Goal: Transaction & Acquisition: Purchase product/service

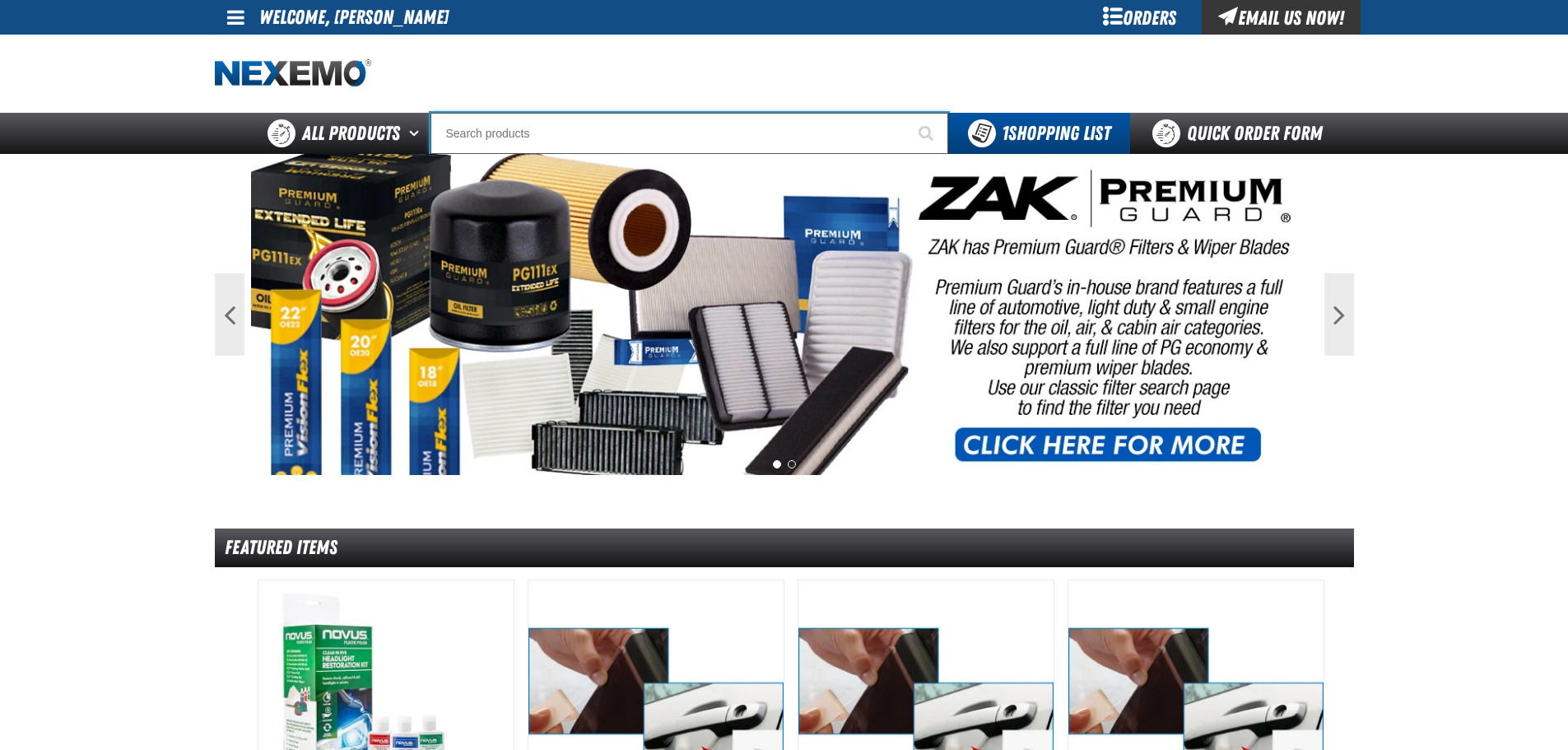
click at [521, 131] on input "Search" at bounding box center [689, 132] width 518 height 41
type input "vi"
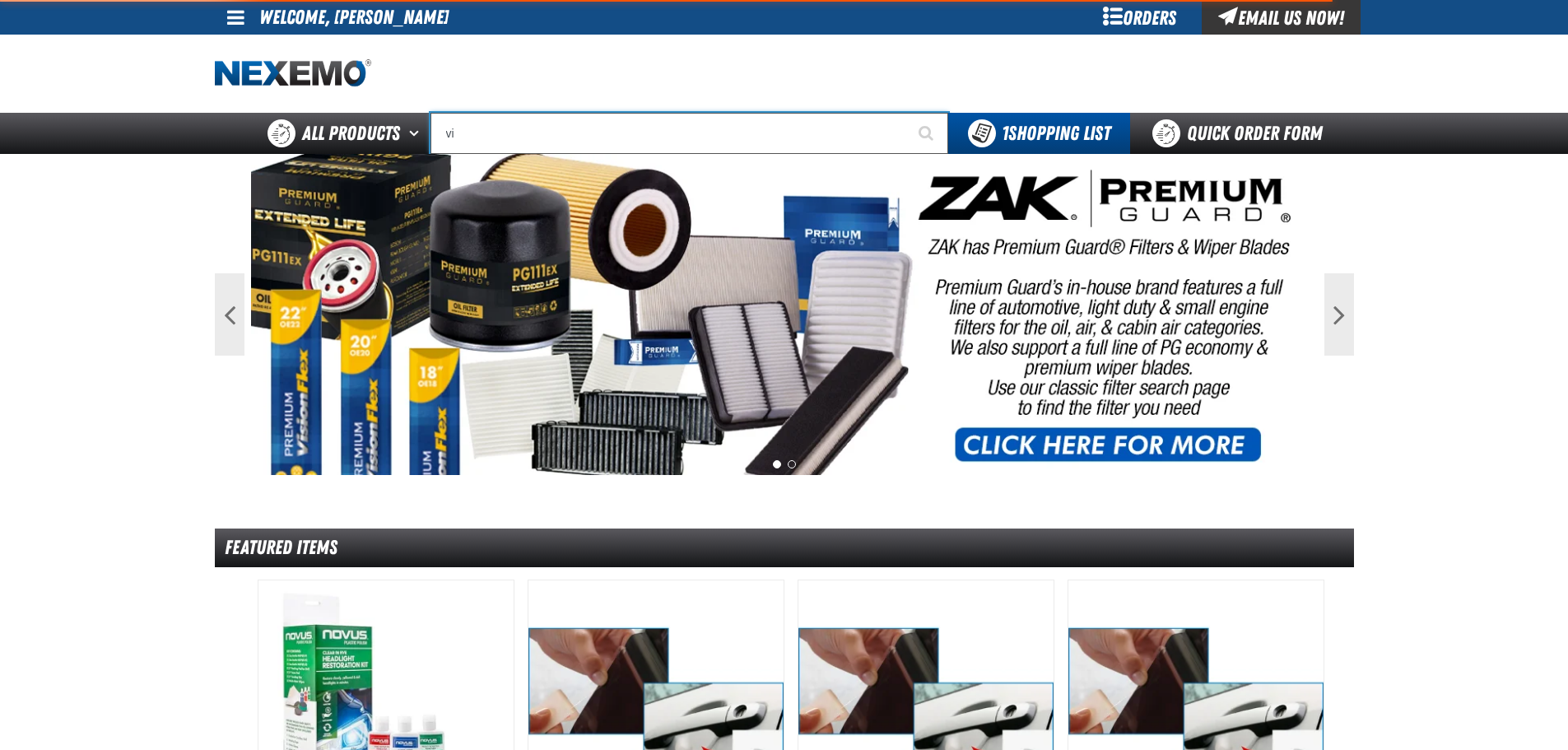
type input "violet 7000-7999"
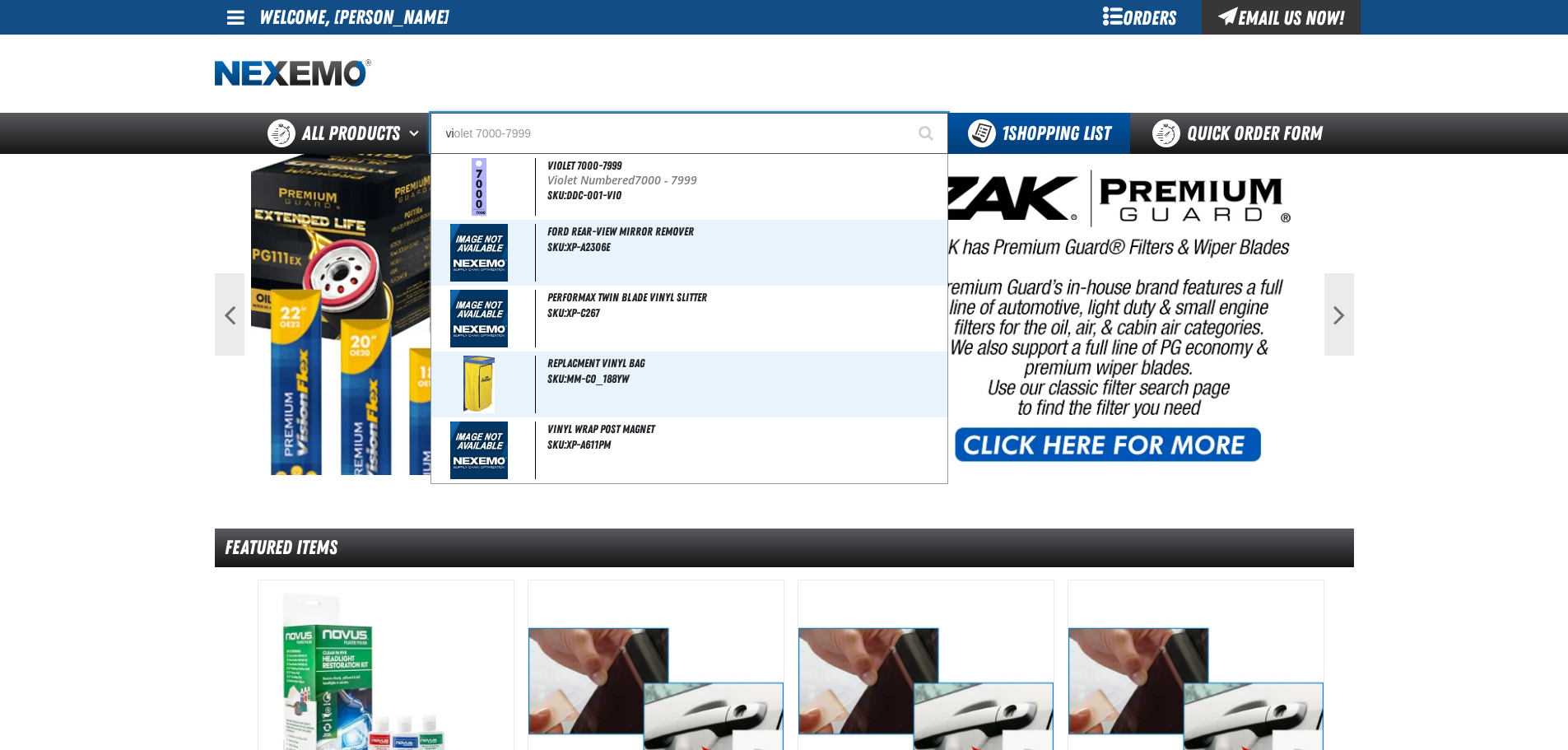
type input "vil"
type input "village Pointe Toyota Name Badge"
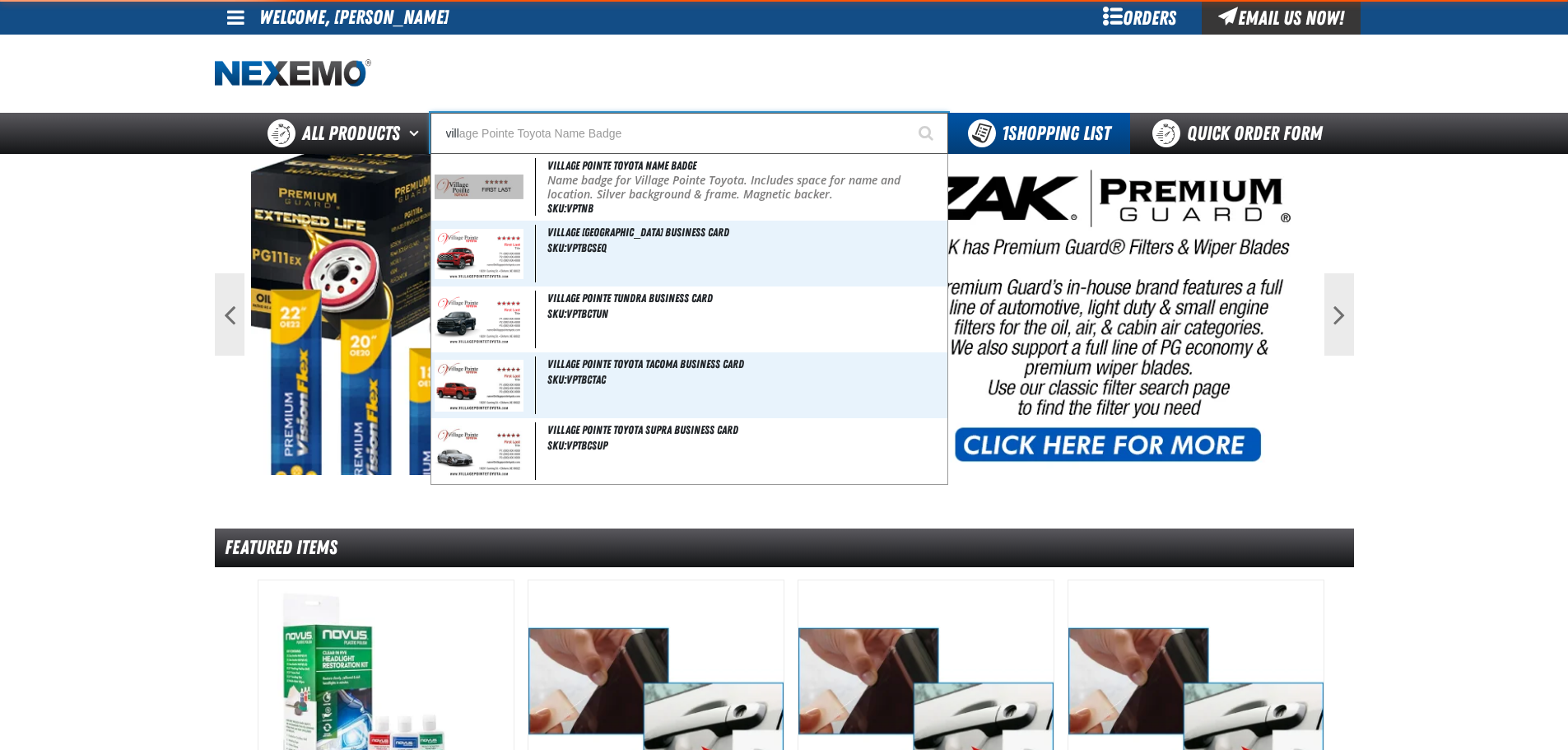
type input "villa"
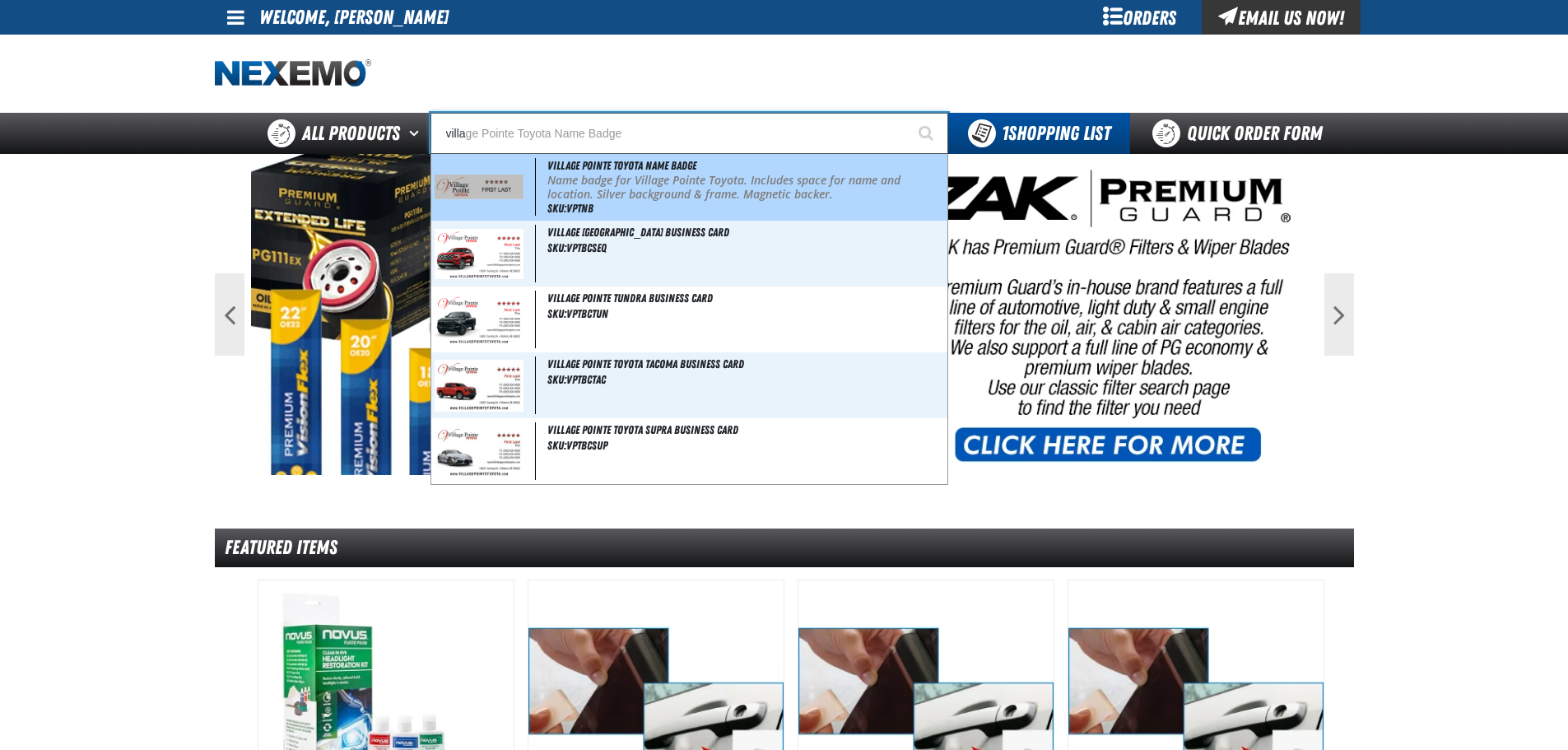
click at [476, 182] on img at bounding box center [479, 186] width 90 height 24
type input "Village Pointe Toyota Name Badge"
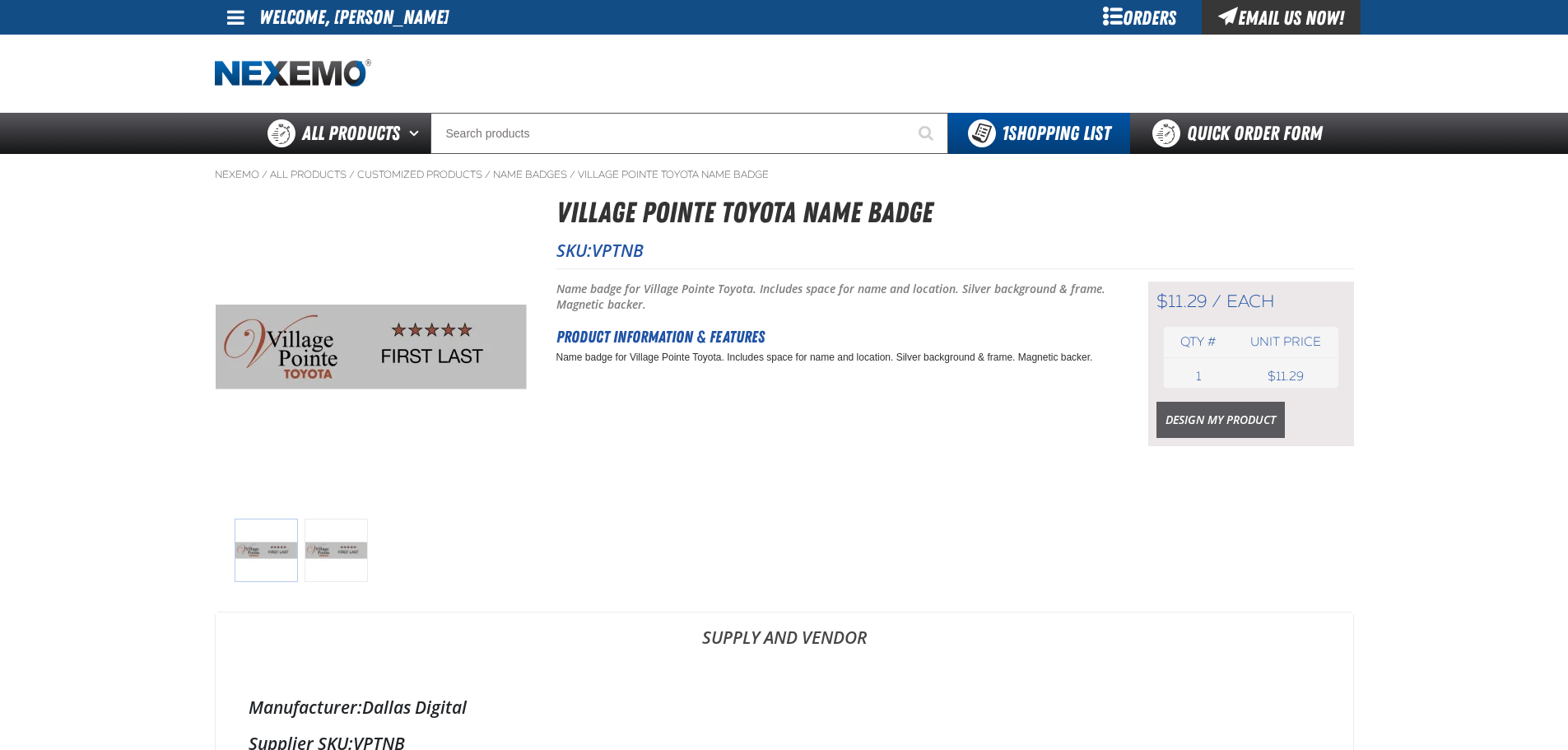
click at [1184, 418] on link "Design My Product" at bounding box center [1221, 420] width 129 height 36
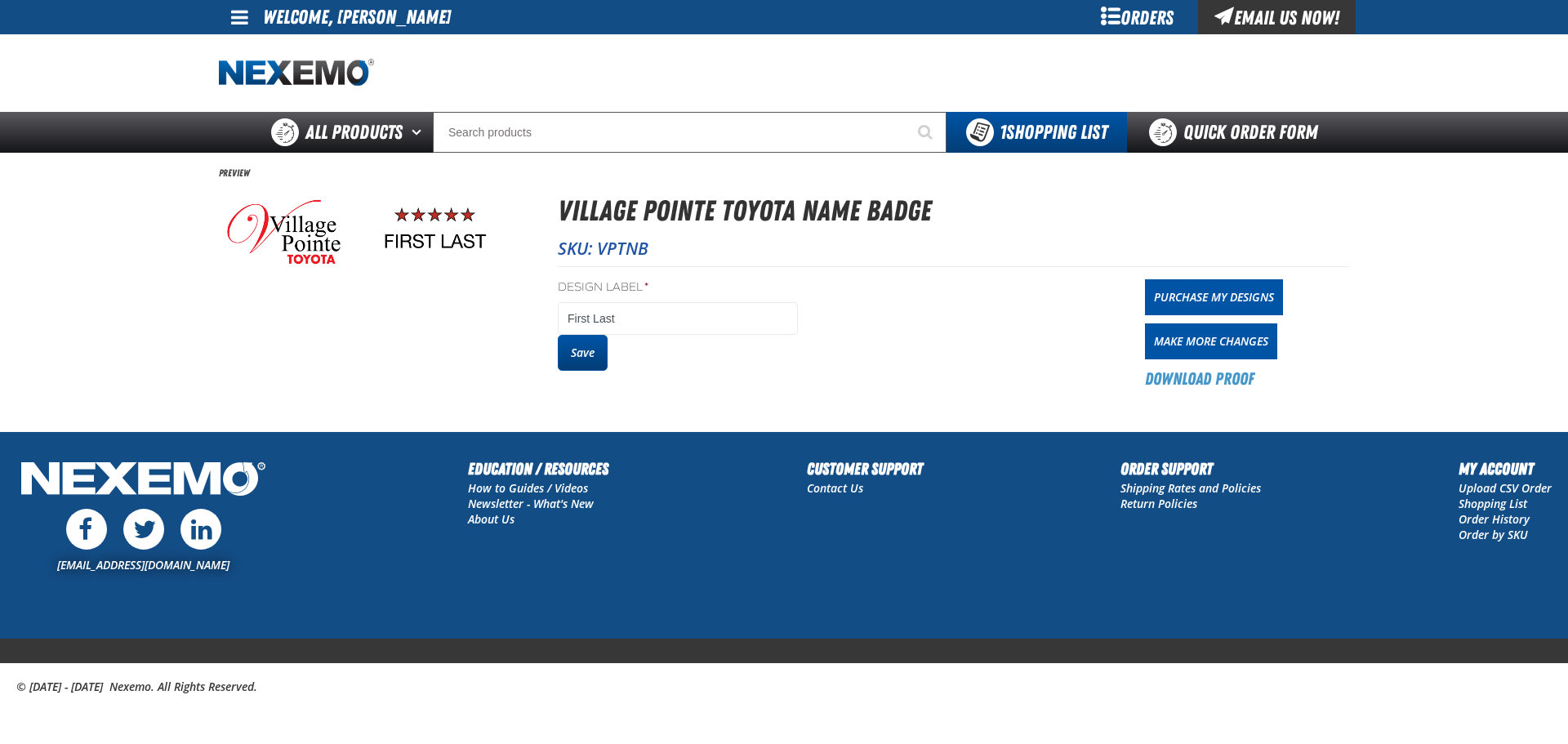
click at [590, 352] on button "Save" at bounding box center [582, 353] width 49 height 36
click at [1196, 294] on link "Purchase My Designs" at bounding box center [1213, 297] width 138 height 36
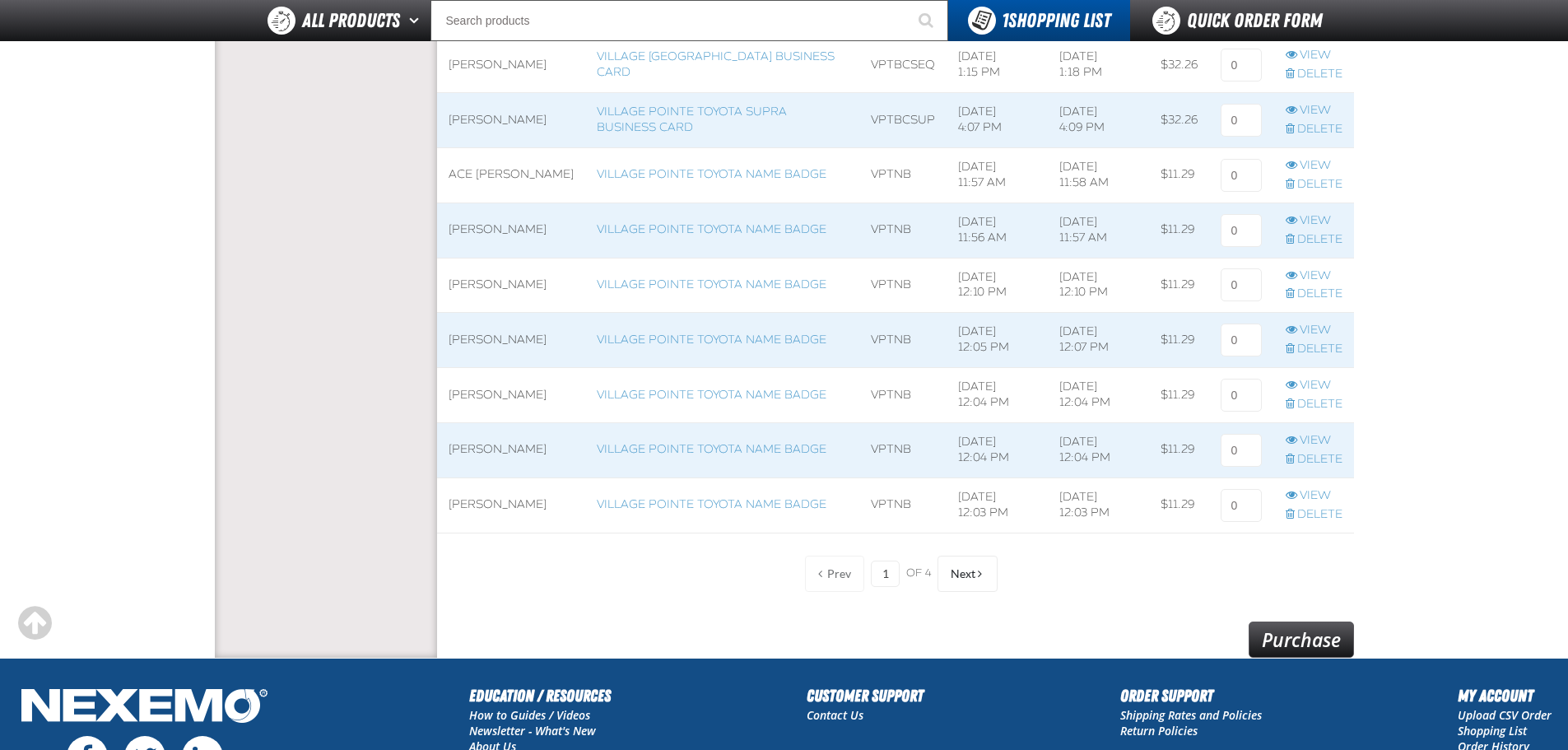
scroll to position [1153, 0]
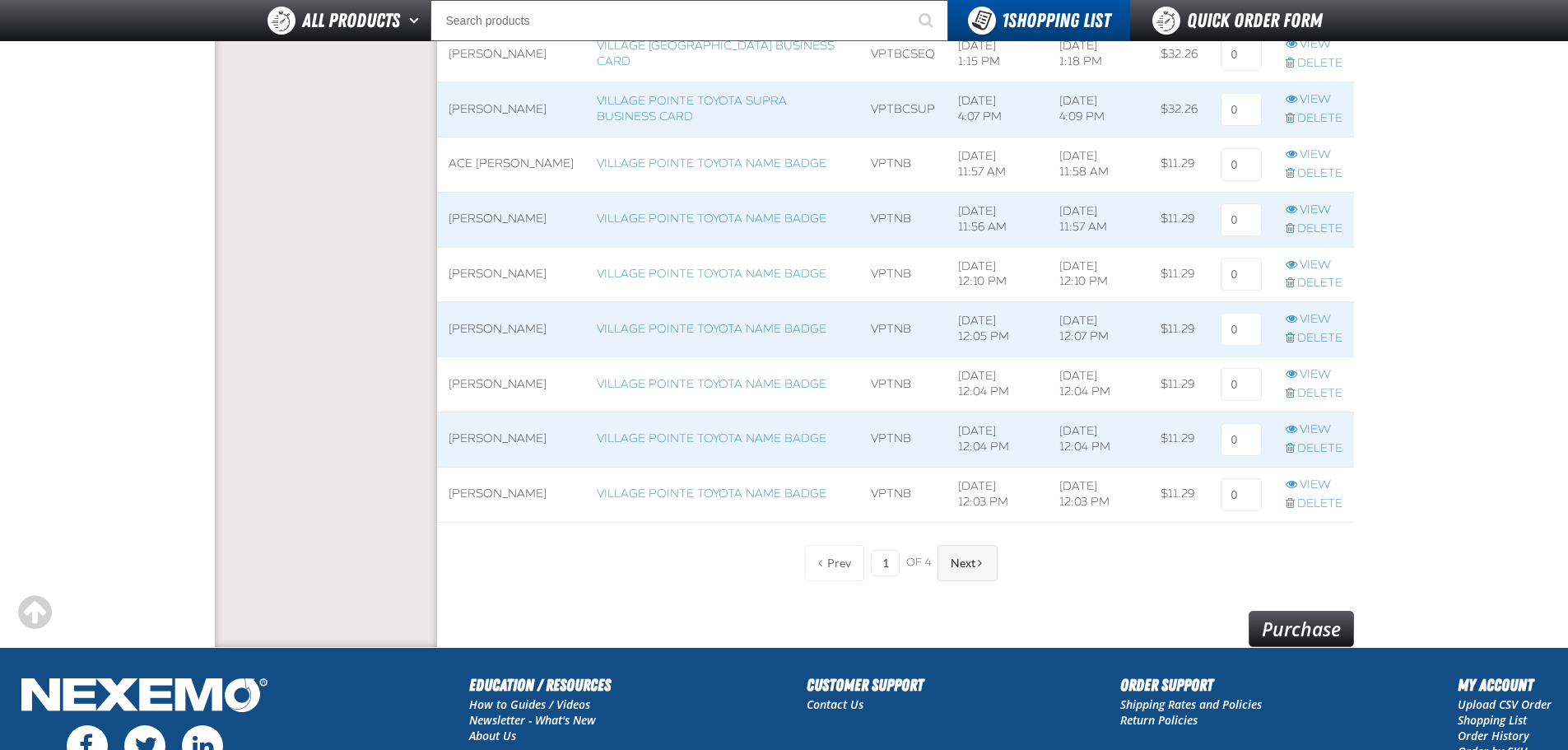
click at [962, 559] on span "Next" at bounding box center [962, 563] width 24 height 14
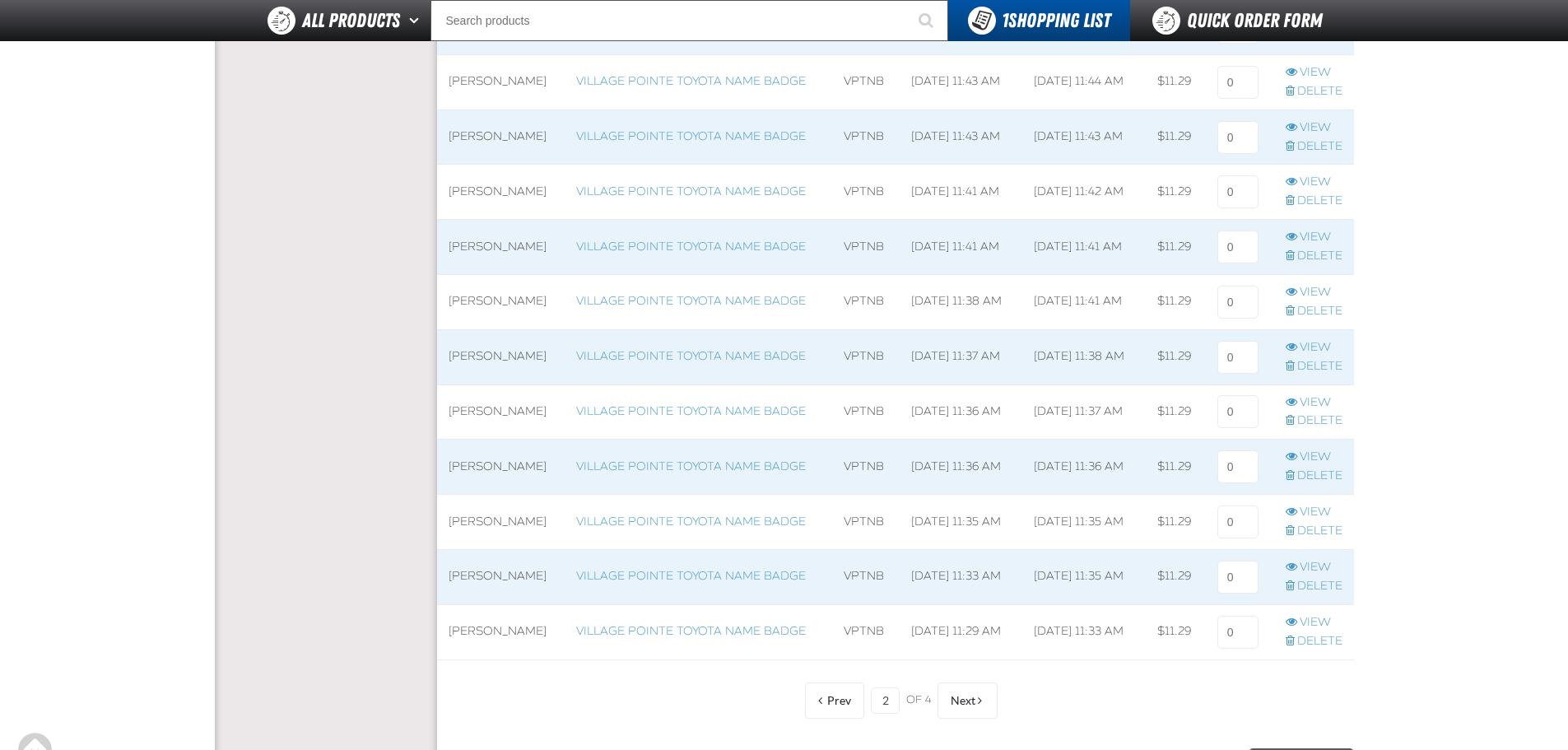
scroll to position [1070, 0]
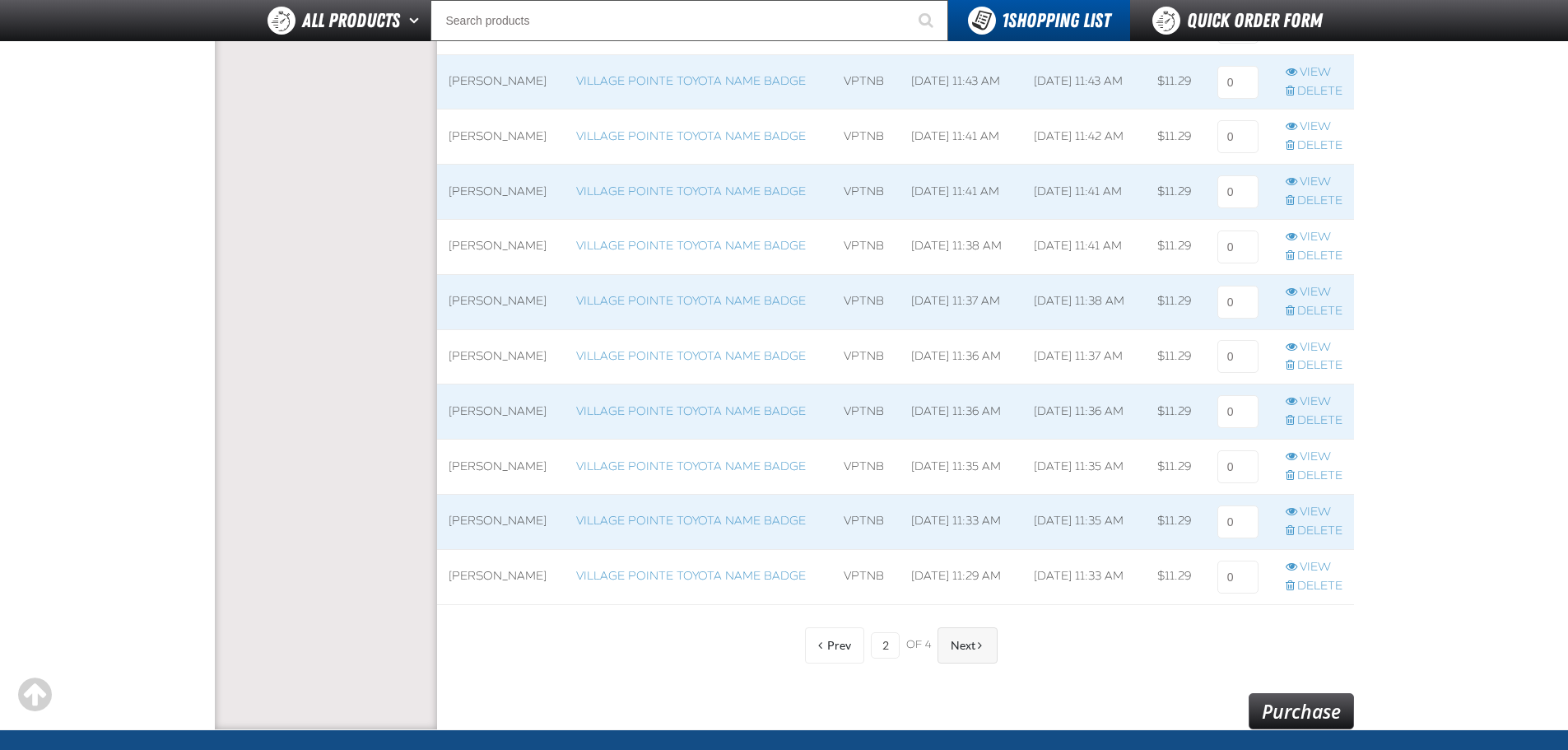
click at [967, 651] on span "Next" at bounding box center [962, 645] width 24 height 14
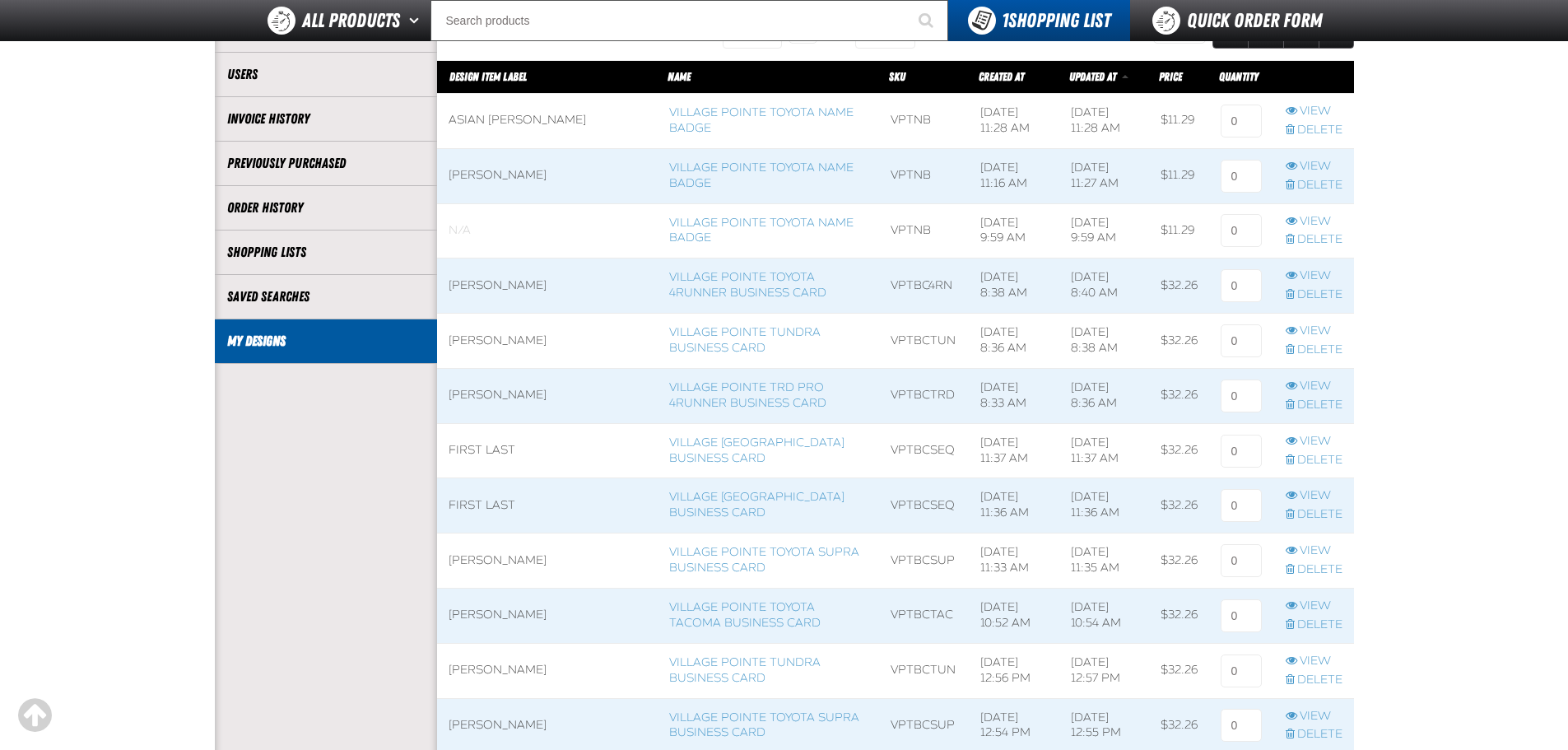
scroll to position [165, 0]
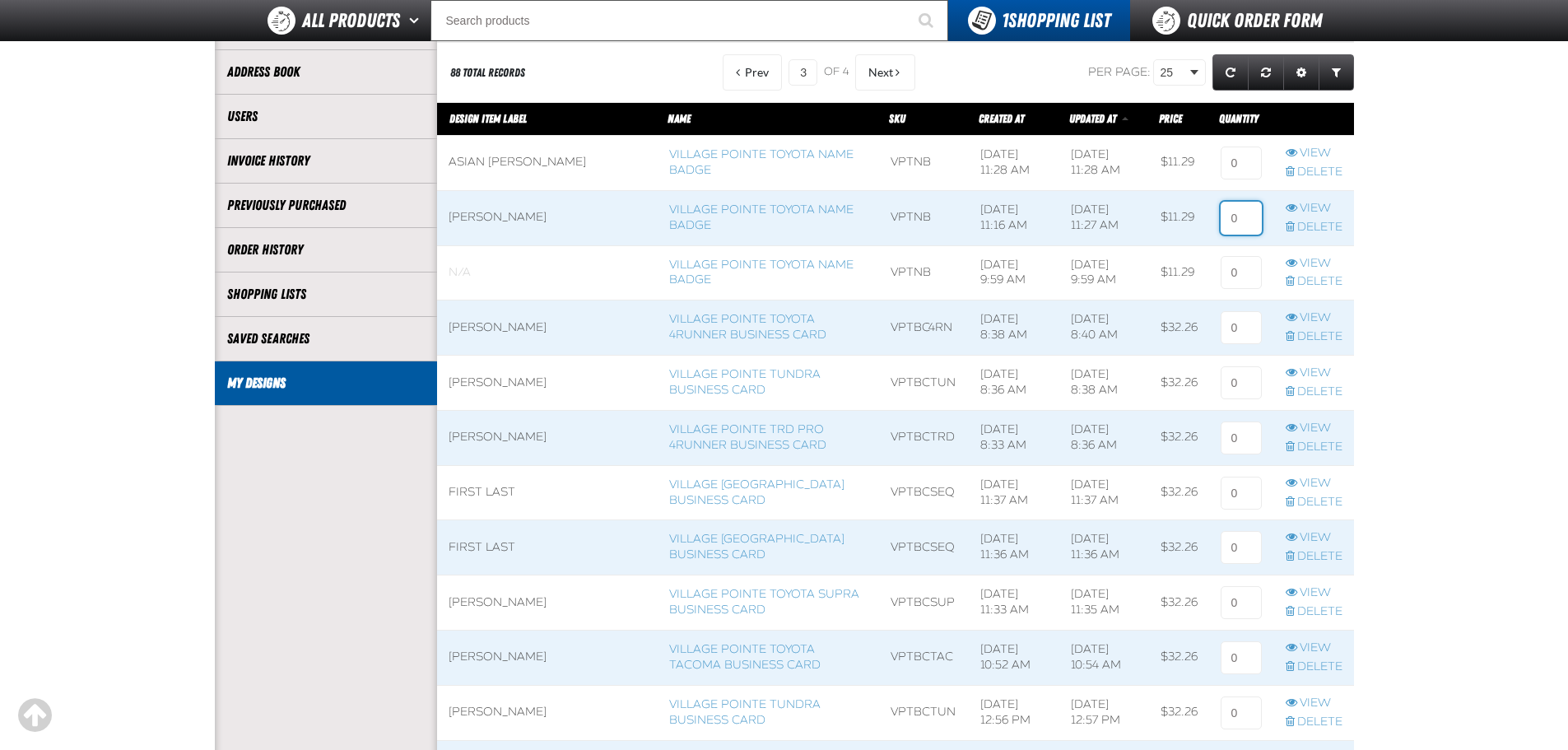
click at [1238, 214] on input at bounding box center [1241, 218] width 41 height 33
type input "1"
click button "Prev" at bounding box center [752, 73] width 59 height 36
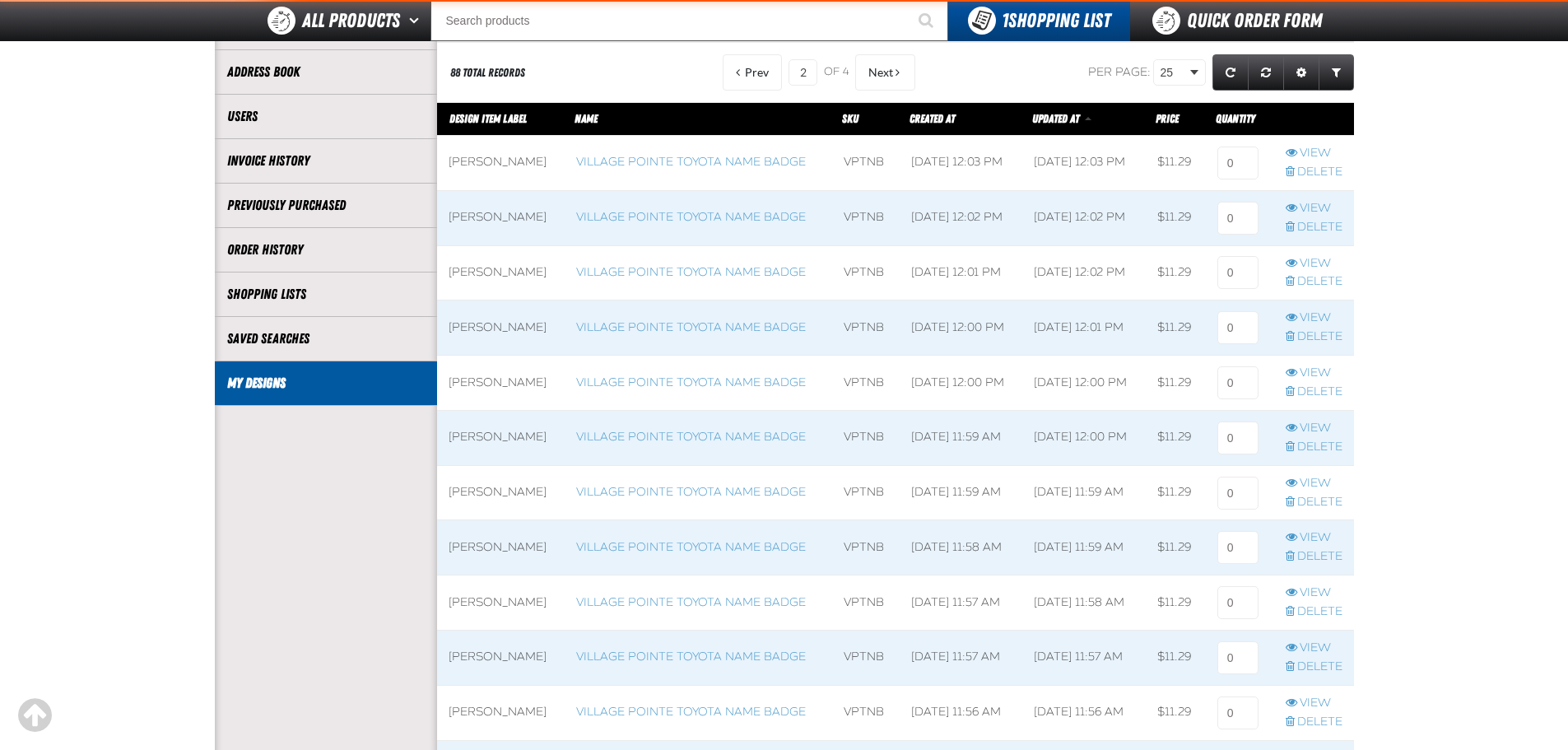
scroll to position [1271, 0]
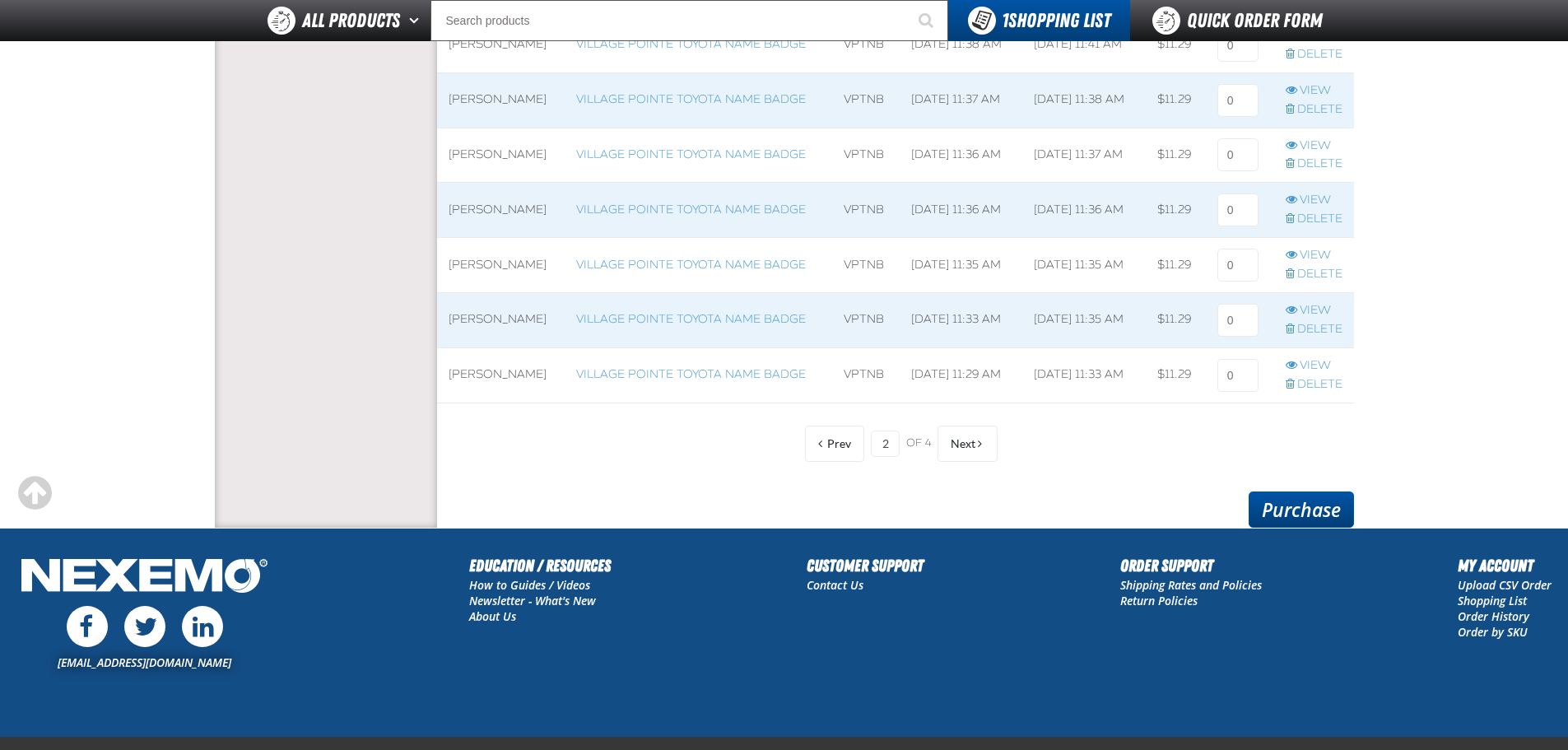
click at [1292, 501] on link "Purchase" at bounding box center [1301, 510] width 105 height 36
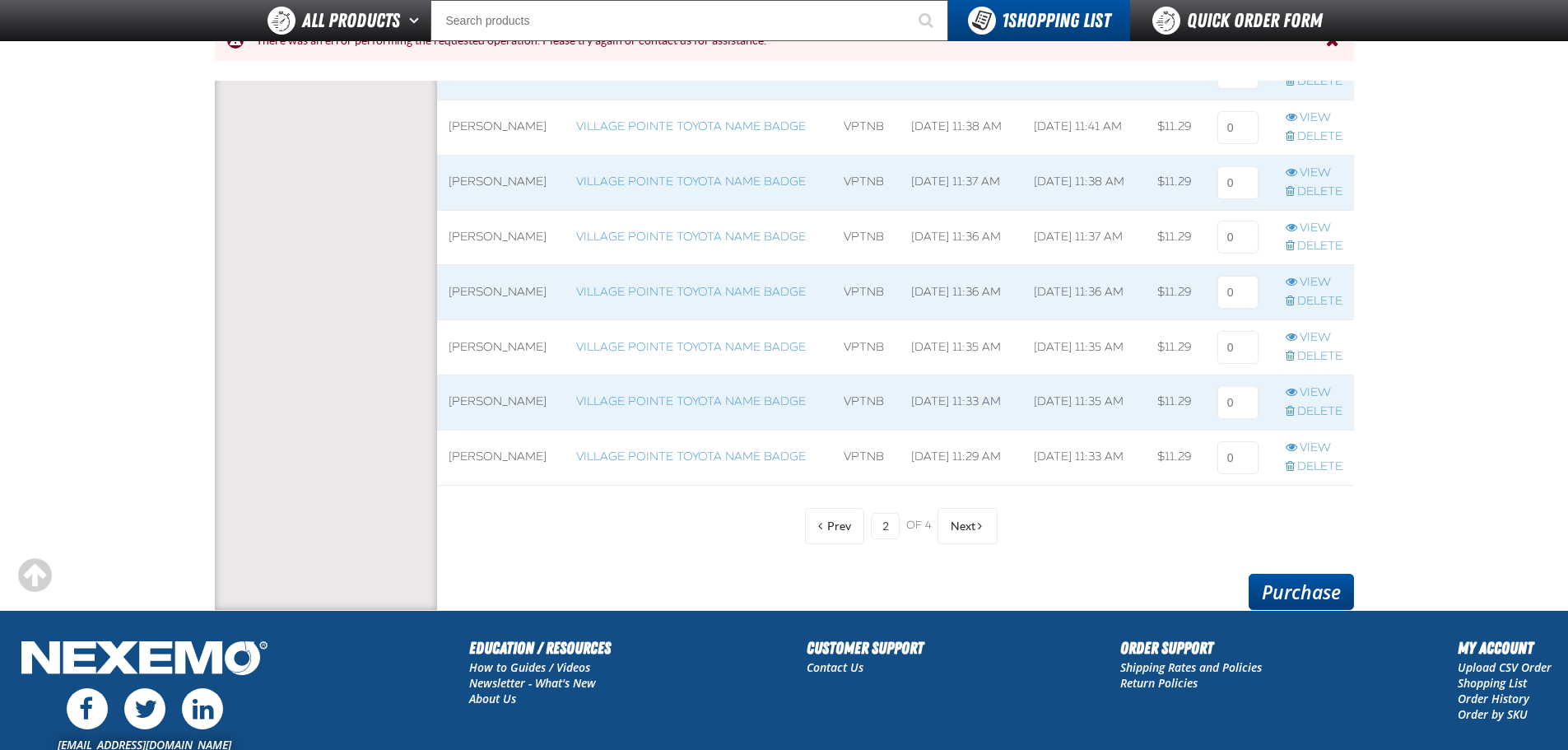
scroll to position [1446, 0]
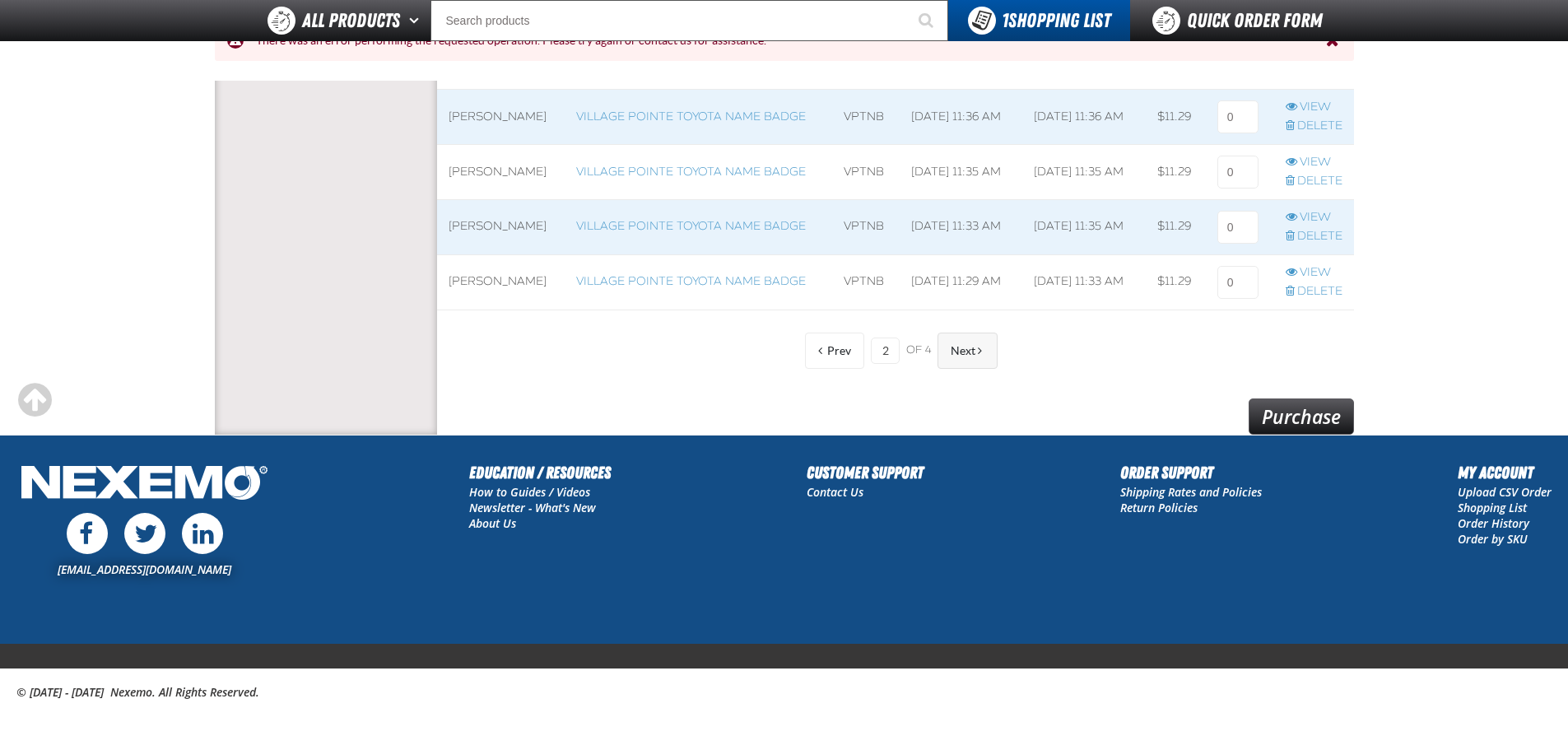
click at [962, 351] on span "Next" at bounding box center [962, 350] width 24 height 14
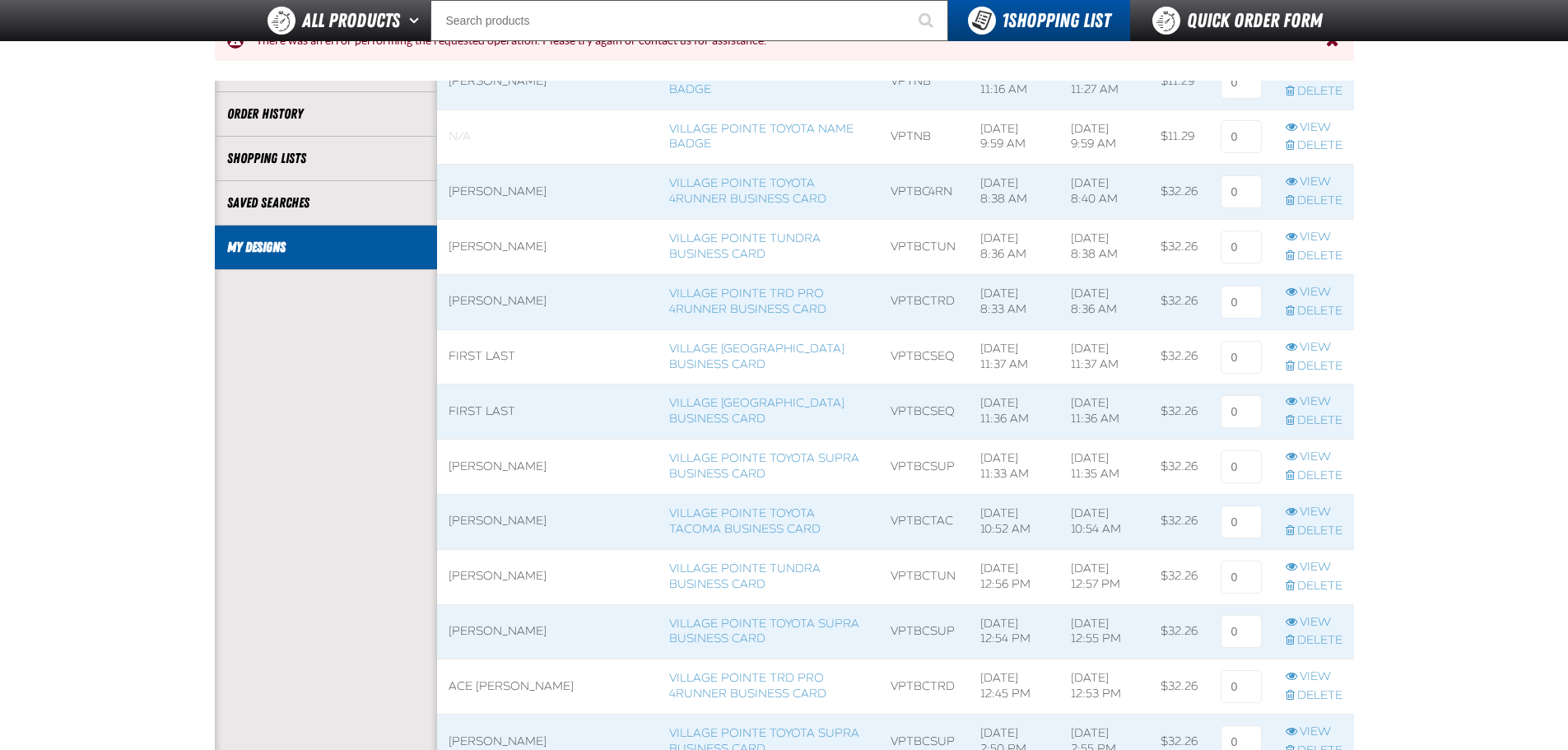
scroll to position [129, 0]
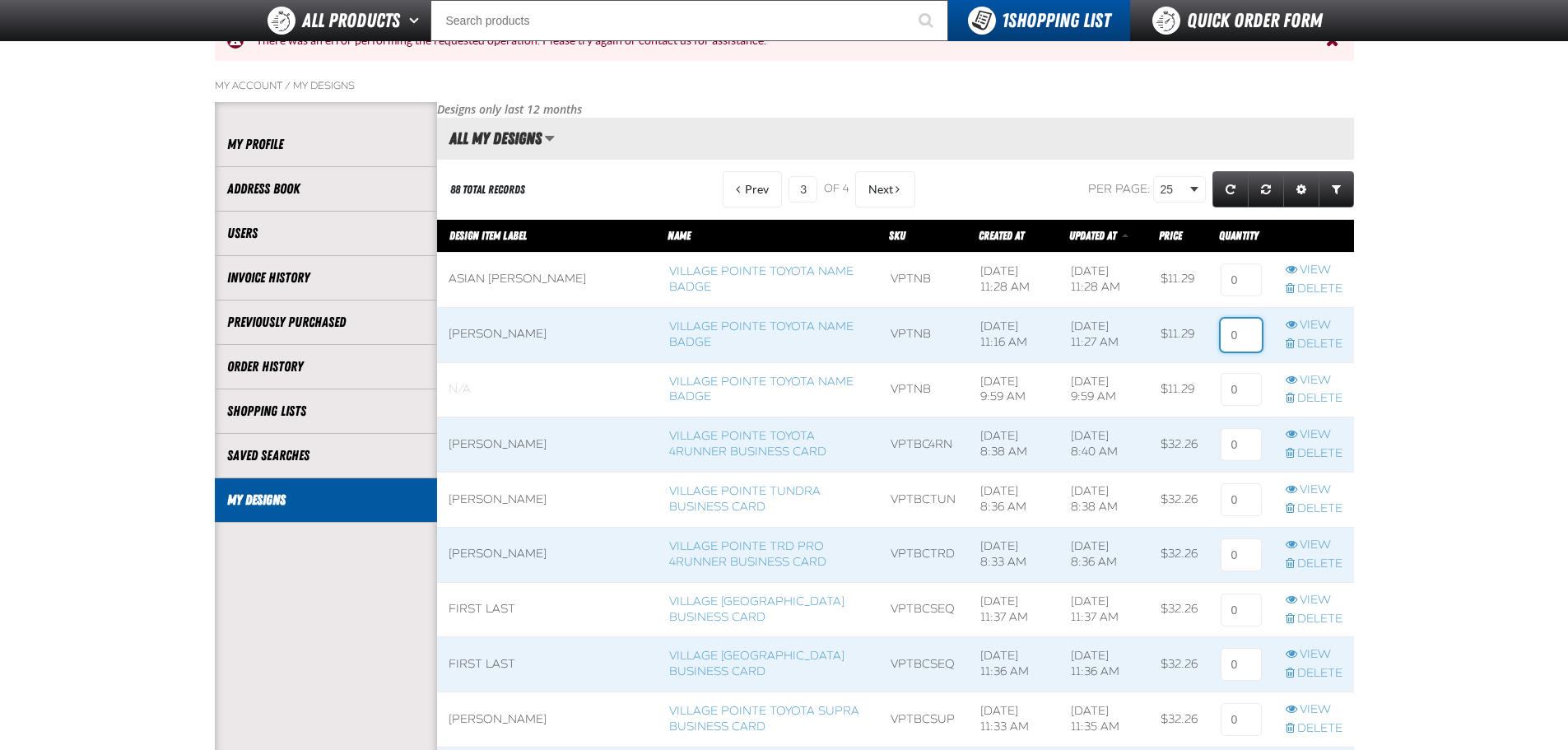
click at [1248, 331] on input at bounding box center [1241, 335] width 41 height 33
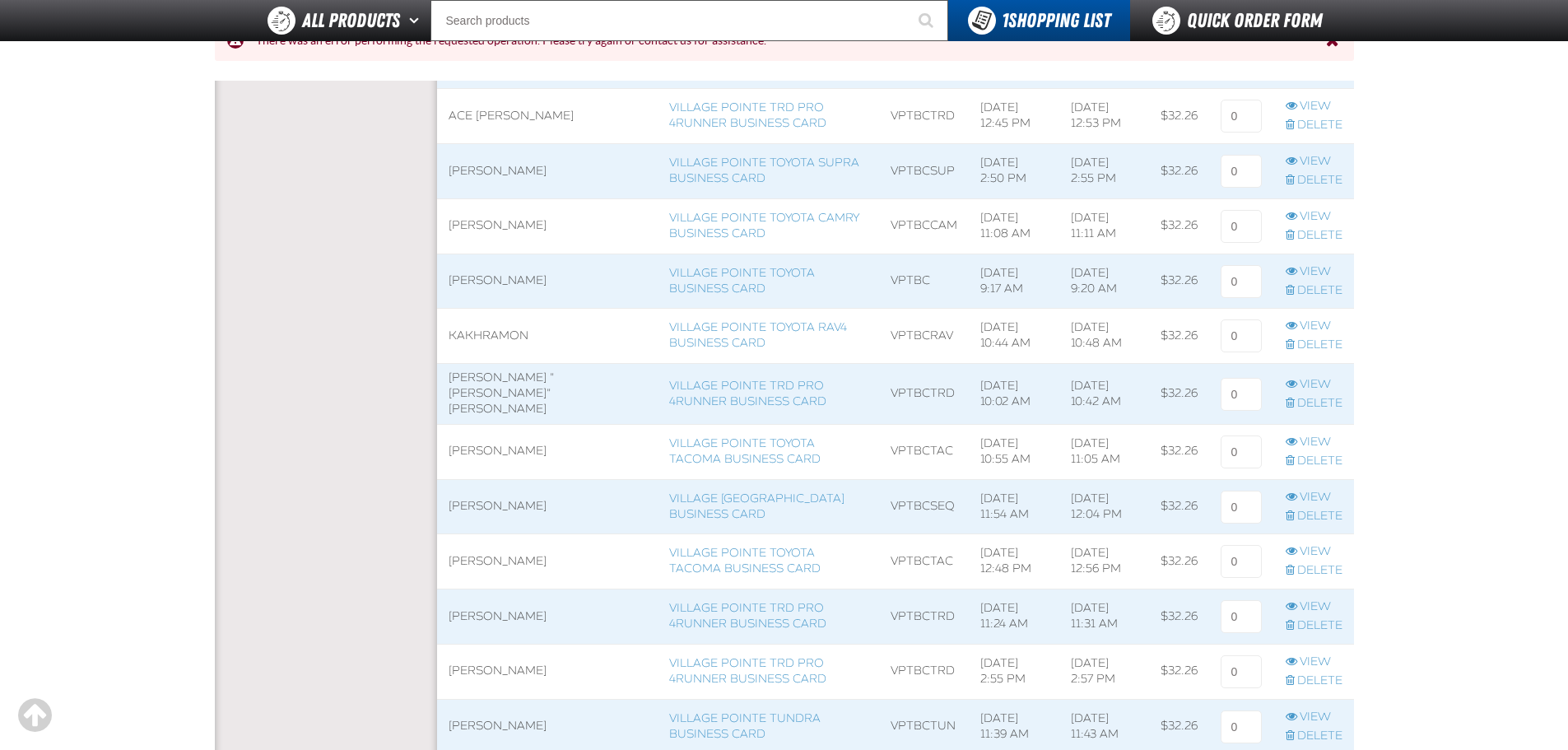
scroll to position [1446, 0]
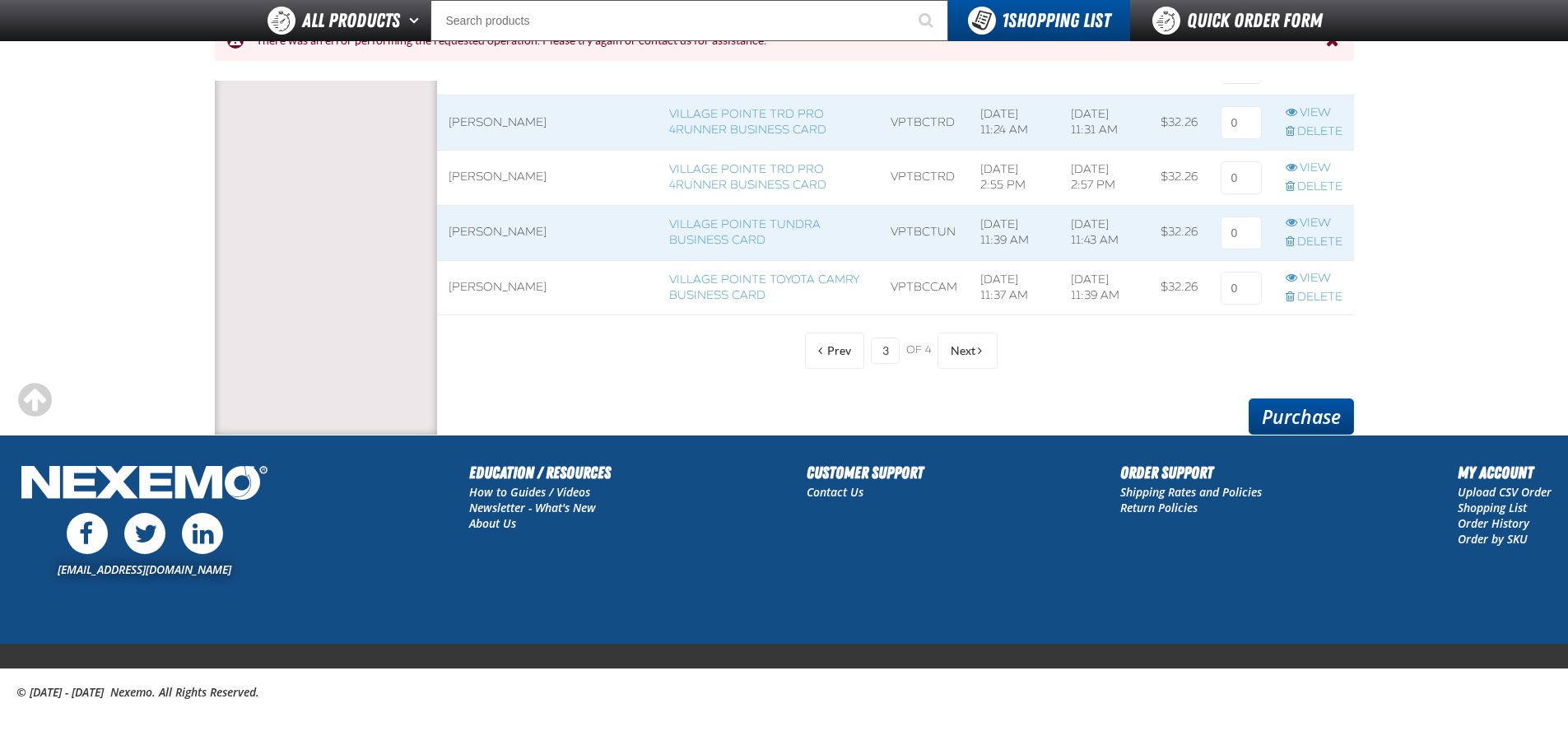
type input "1"
click at [1286, 412] on link "Purchase" at bounding box center [1301, 416] width 105 height 36
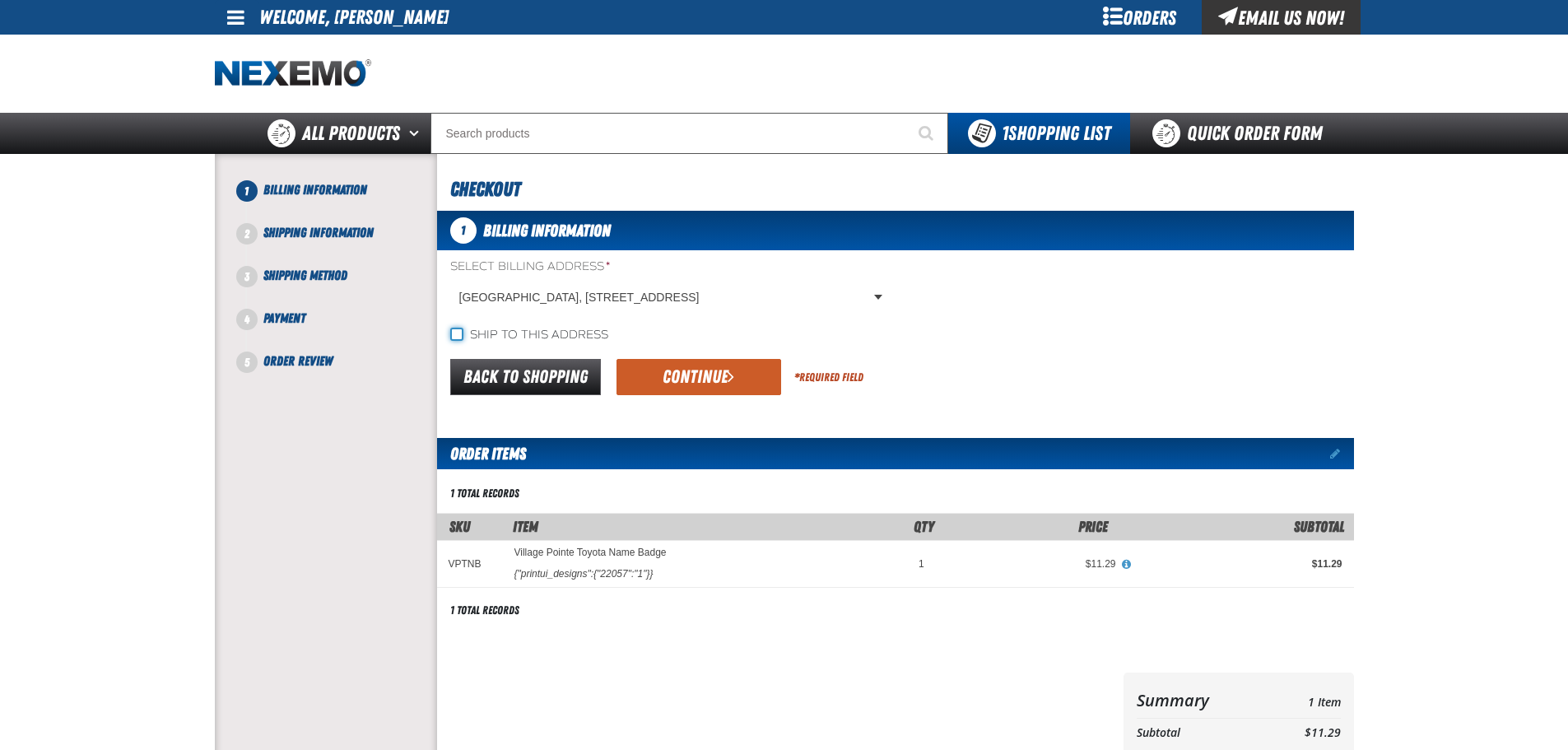
click at [453, 330] on input "Ship to this address" at bounding box center [456, 334] width 14 height 14
checkbox input "true"
click at [699, 373] on button "Continue" at bounding box center [699, 377] width 165 height 36
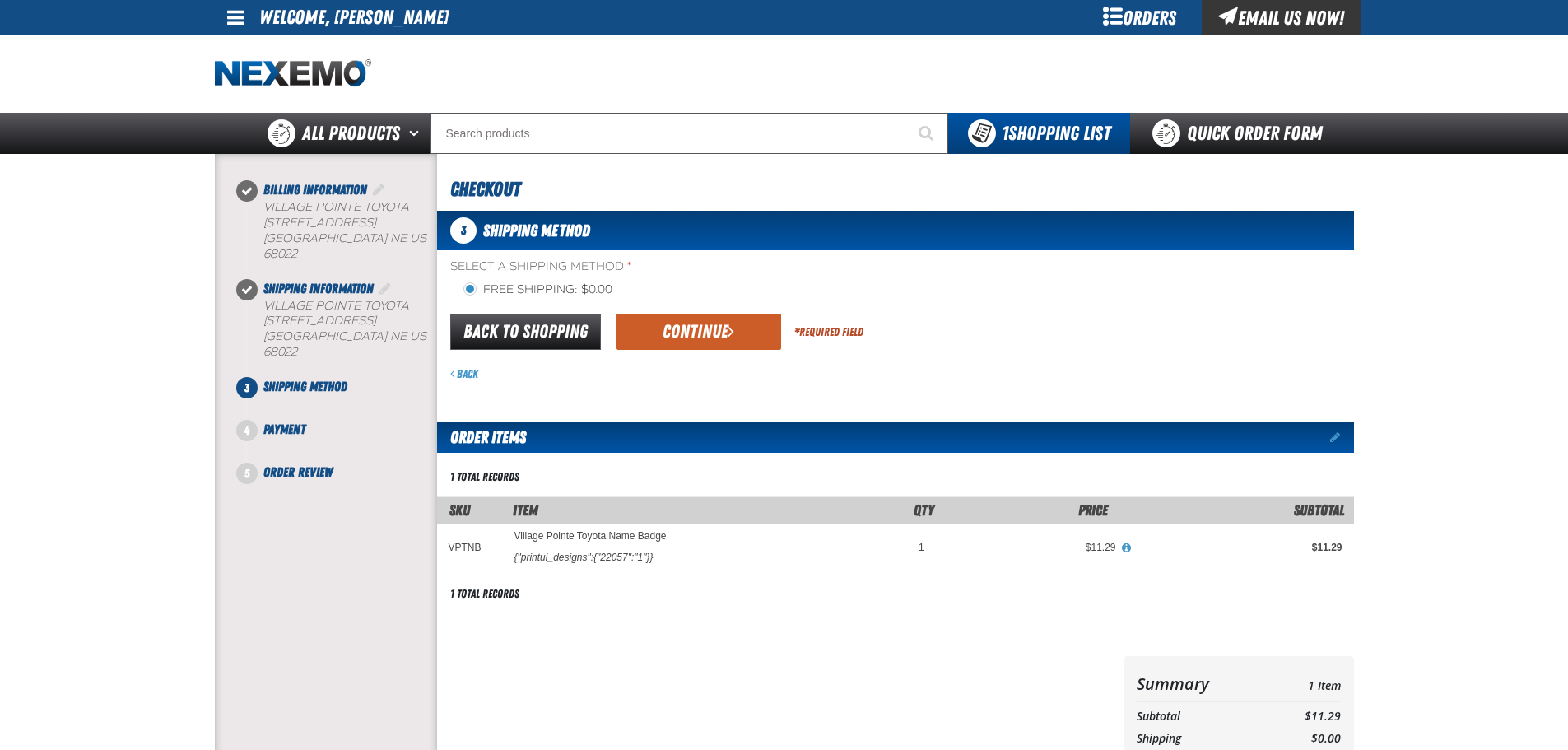
click at [681, 322] on button "Continue" at bounding box center [699, 332] width 165 height 36
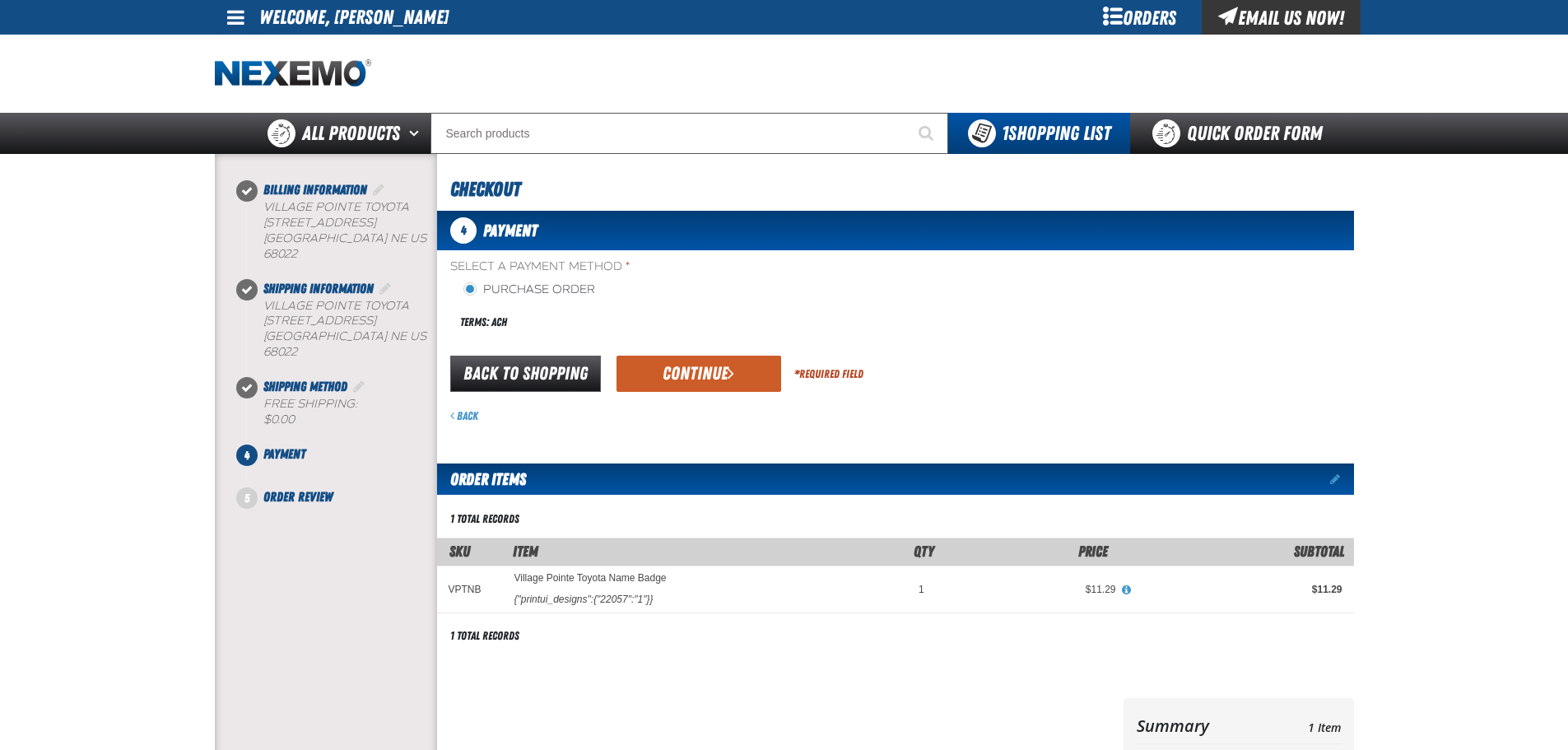
click at [704, 377] on button "Continue" at bounding box center [699, 374] width 165 height 36
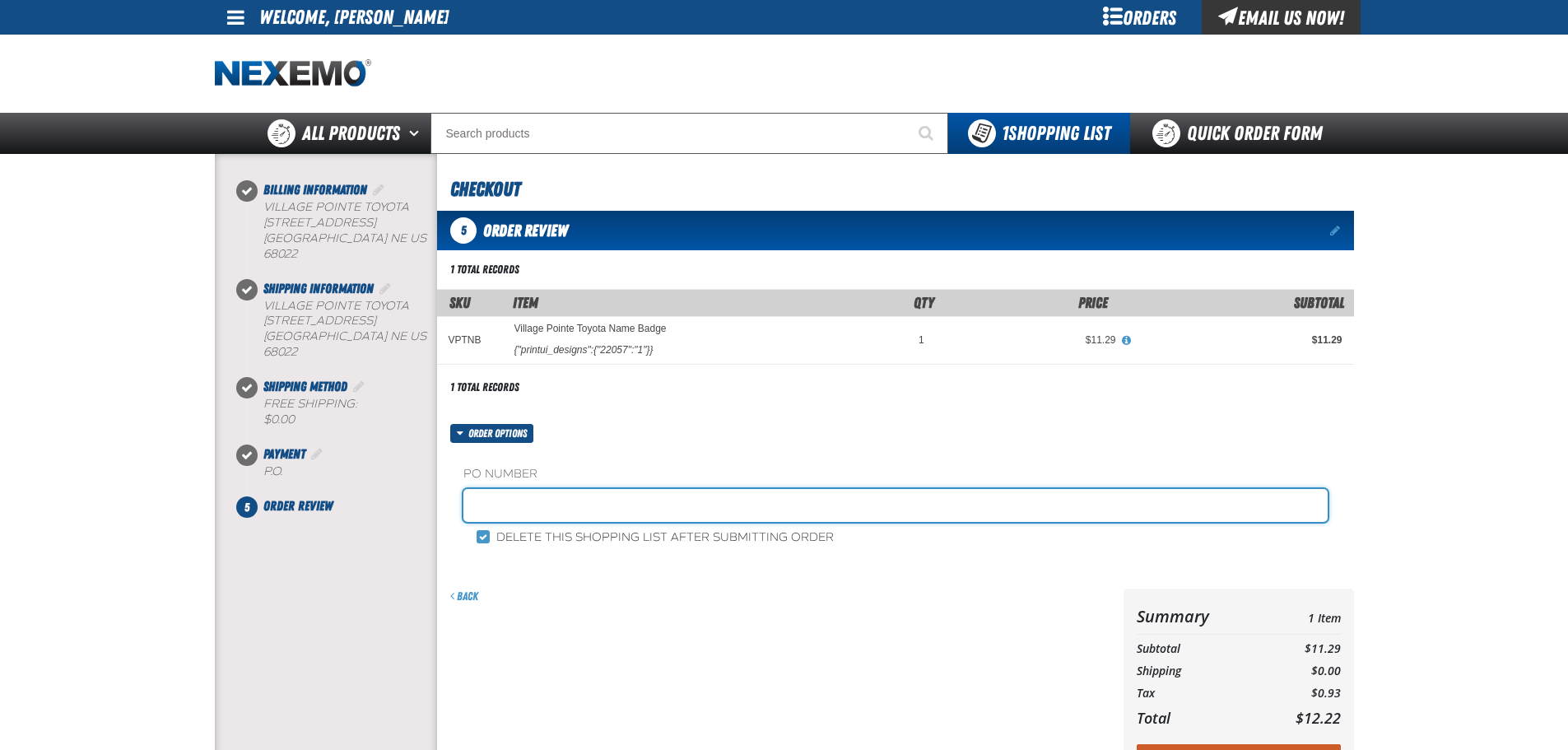
drag, startPoint x: 533, startPoint y: 493, endPoint x: 548, endPoint y: 506, distance: 19.8
click at [533, 492] on input "text" at bounding box center [895, 505] width 864 height 33
type input "sales"
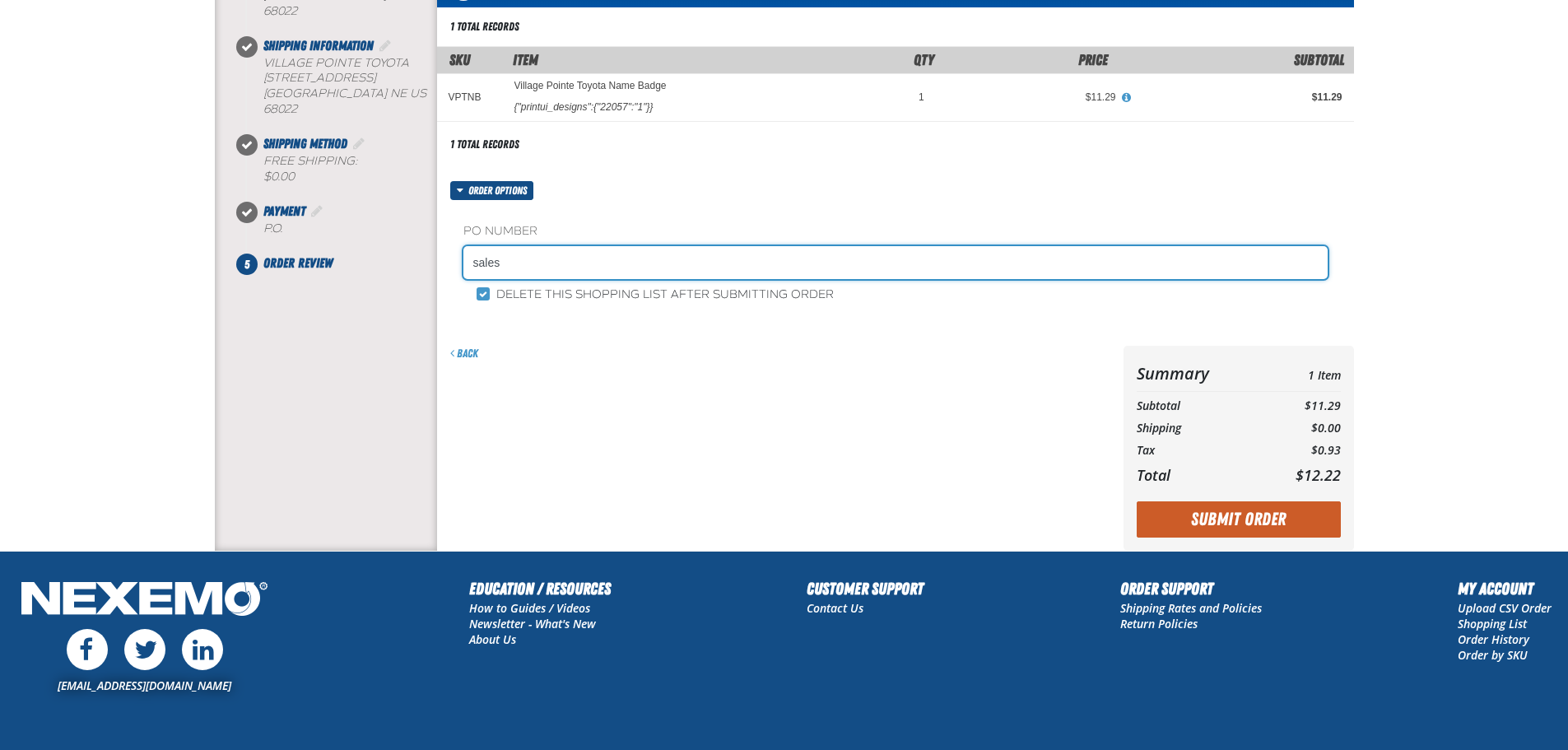
scroll to position [247, 0]
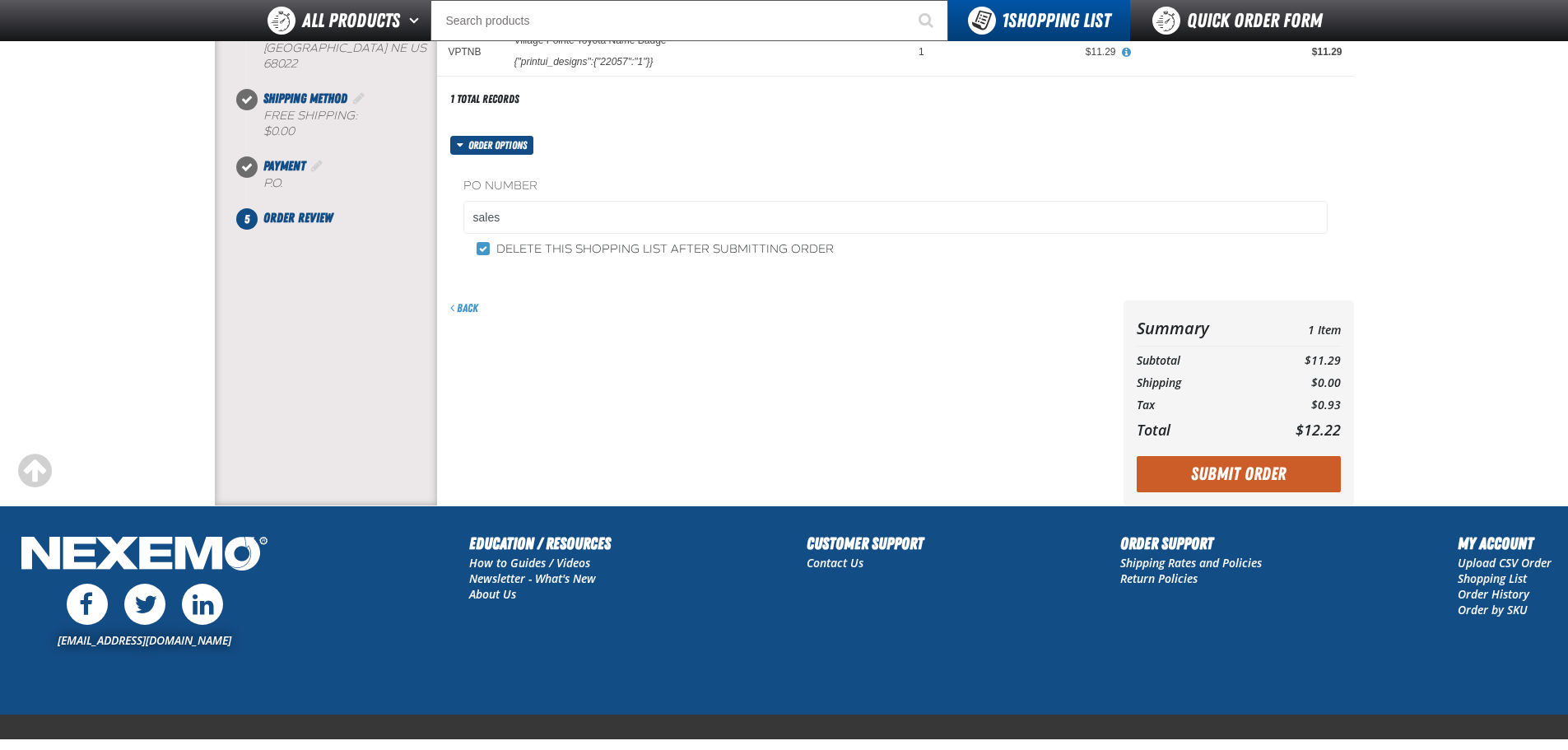
drag, startPoint x: 1215, startPoint y: 466, endPoint x: 1207, endPoint y: 468, distance: 8.2
click at [1212, 466] on button "Submit Order" at bounding box center [1238, 474] width 204 height 36
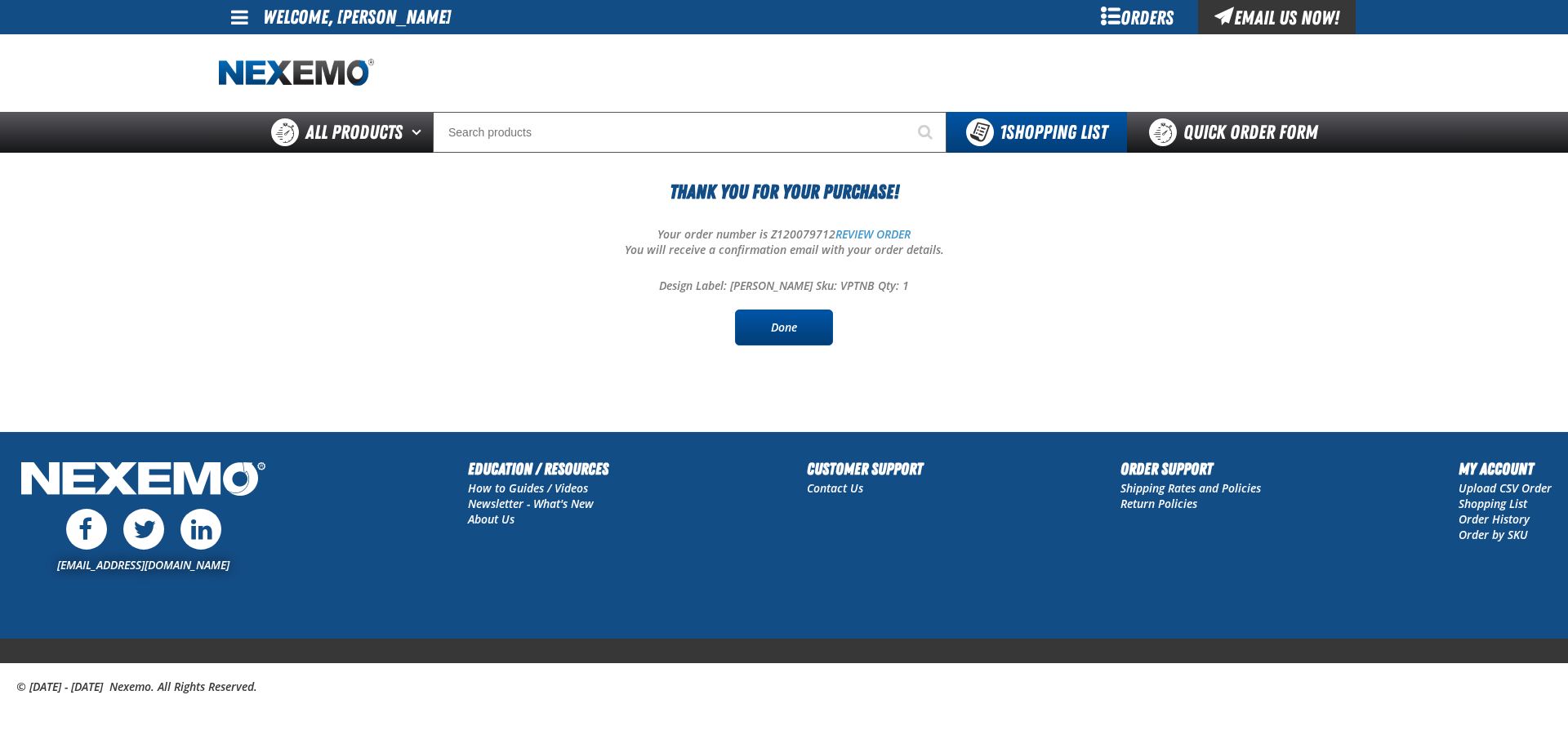
click at [774, 337] on link "Done" at bounding box center [784, 327] width 98 height 36
